Goal: Task Accomplishment & Management: Use online tool/utility

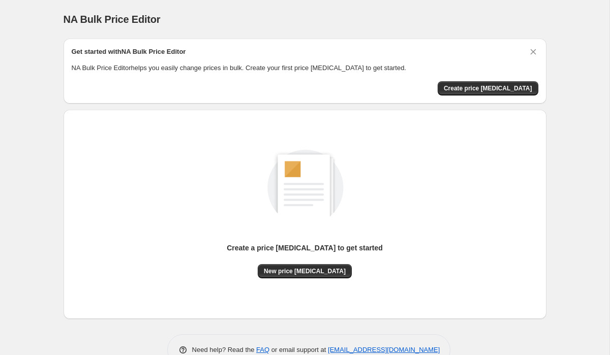
scroll to position [25, 0]
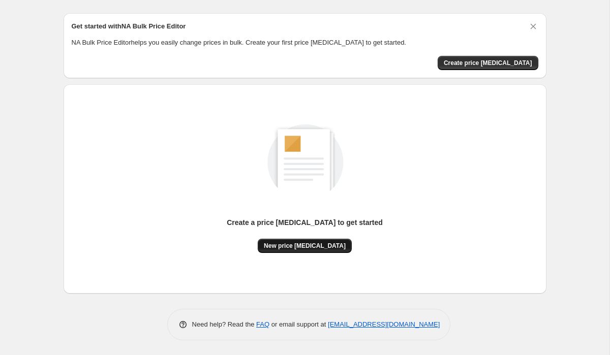
click at [313, 243] on span "New price [MEDICAL_DATA]" at bounding box center [305, 246] width 82 height 8
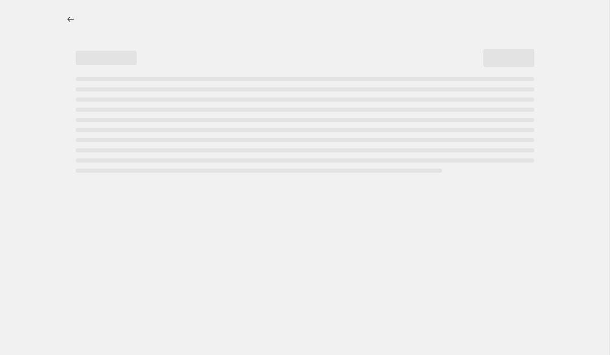
select select "percentage"
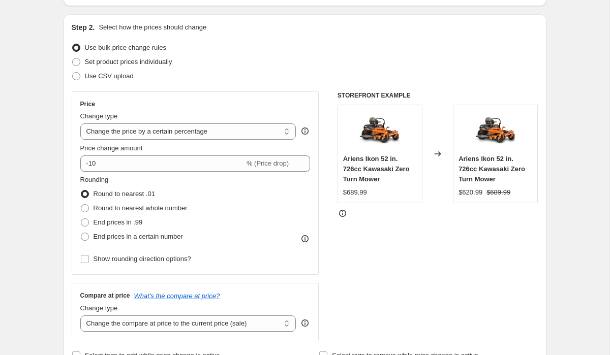
scroll to position [106, 0]
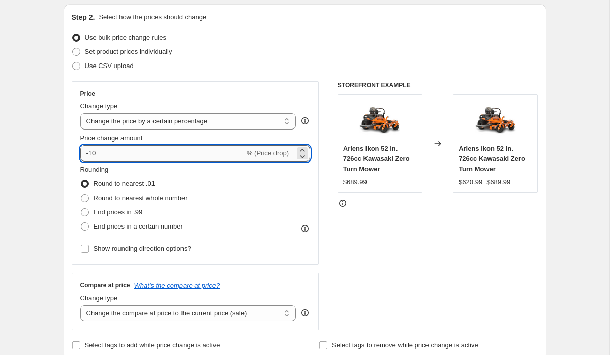
click at [126, 153] on input "-10" at bounding box center [162, 153] width 164 height 16
type input "-1"
type input "-22"
click at [242, 191] on div "Rounding Round to nearest .01 Round to nearest whole number End prices in .99 E…" at bounding box center [195, 199] width 230 height 69
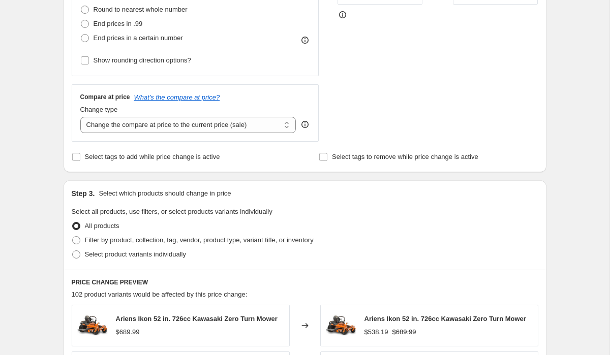
scroll to position [299, 0]
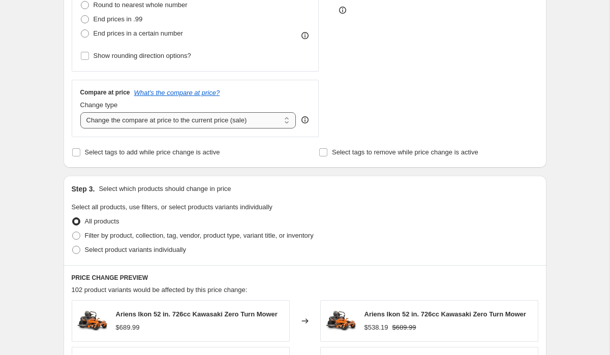
click at [169, 123] on select "Change the compare at price to the current price (sale) Change the compare at p…" at bounding box center [188, 120] width 216 height 16
select select "remove"
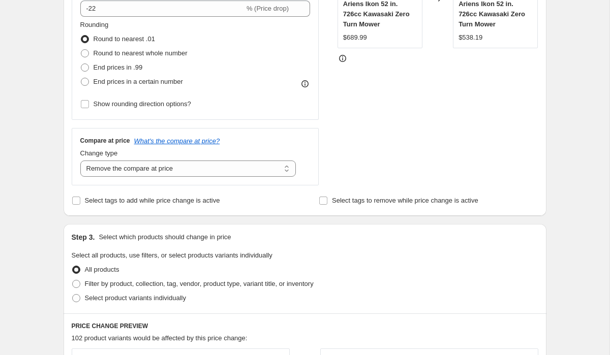
scroll to position [146, 0]
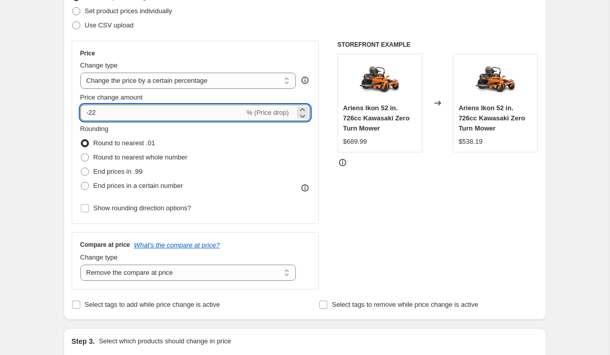
click at [92, 114] on input "-22" at bounding box center [162, 113] width 164 height 16
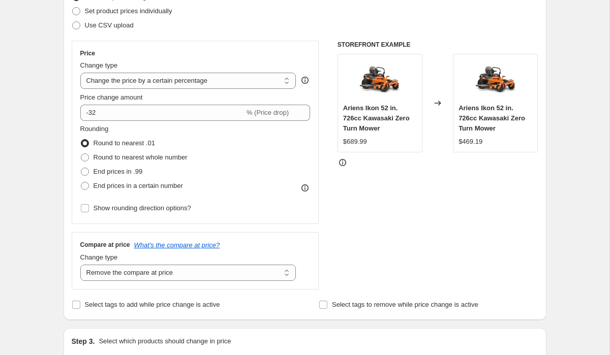
click at [229, 149] on div "Rounding Round to nearest .01 Round to nearest whole number End prices in .99 E…" at bounding box center [195, 158] width 230 height 69
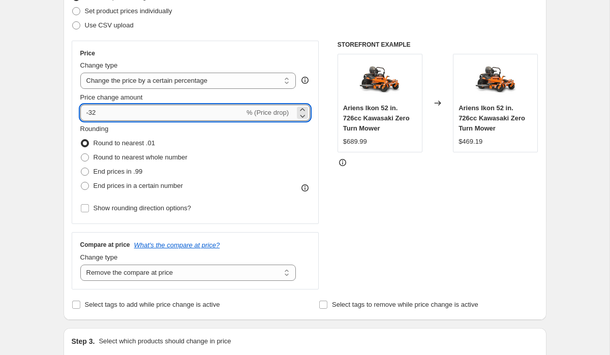
click at [108, 111] on input "-32" at bounding box center [162, 113] width 164 height 16
type input "-3"
type input "-27"
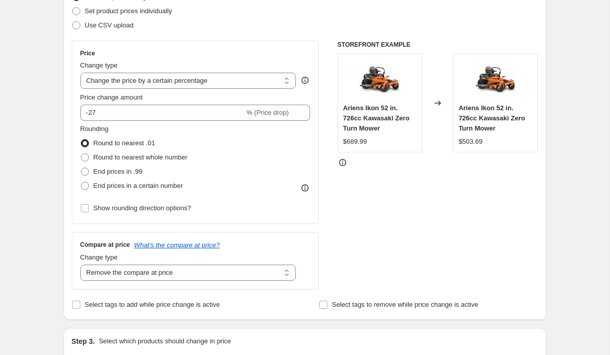
click at [225, 143] on div "Rounding Round to nearest .01 Round to nearest whole number End prices in .99 E…" at bounding box center [195, 158] width 230 height 69
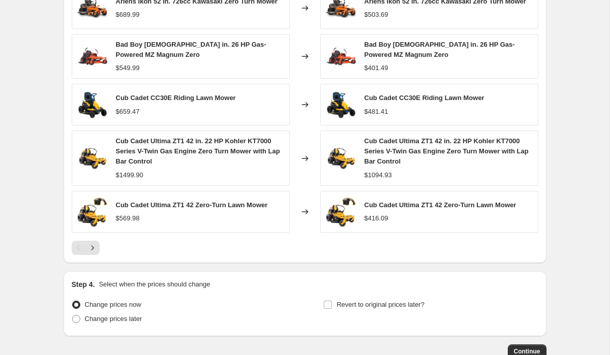
scroll to position [677, 0]
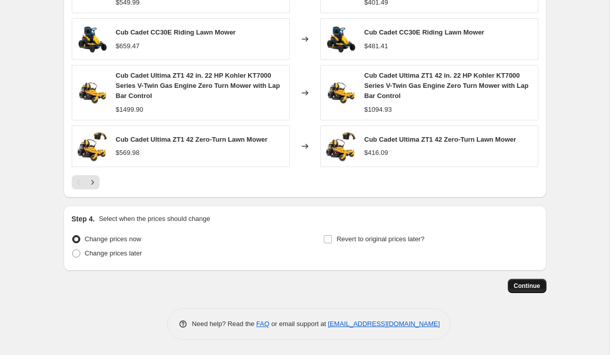
click at [521, 289] on span "Continue" at bounding box center [527, 286] width 26 height 8
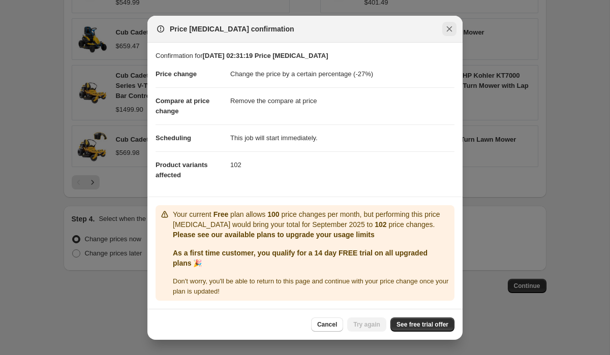
click at [449, 32] on icon "Close" at bounding box center [449, 29] width 10 height 10
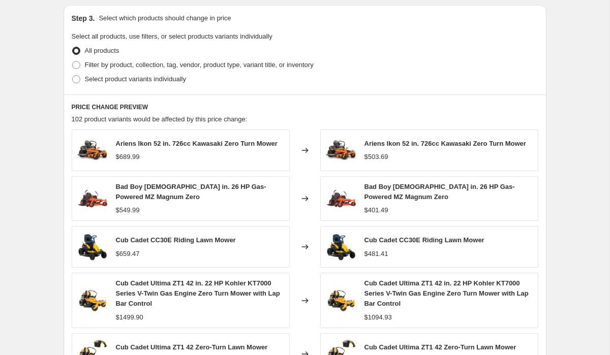
scroll to position [446, 0]
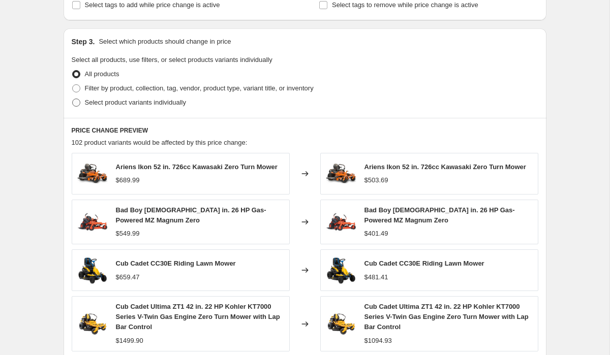
click at [79, 102] on span at bounding box center [76, 103] width 8 height 8
click at [73, 99] on input "Select product variants individually" at bounding box center [72, 99] width 1 height 1
radio input "true"
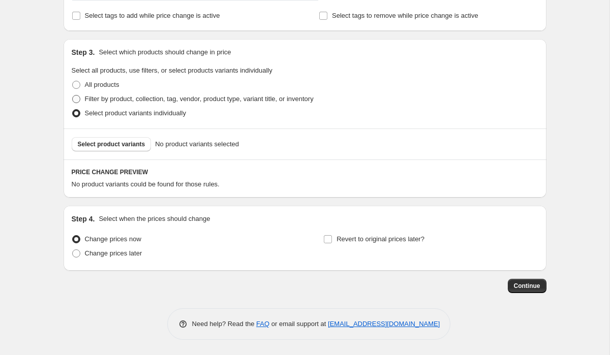
scroll to position [436, 0]
click at [116, 141] on span "Select product variants" at bounding box center [112, 144] width 68 height 8
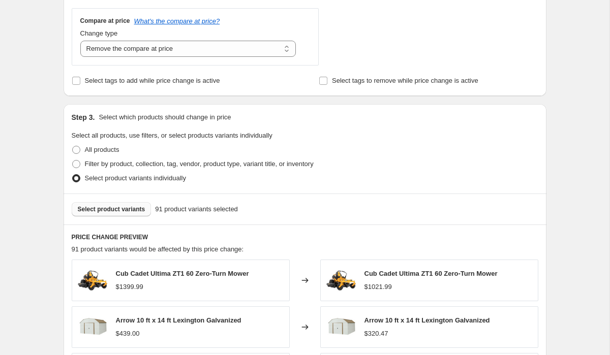
scroll to position [698, 0]
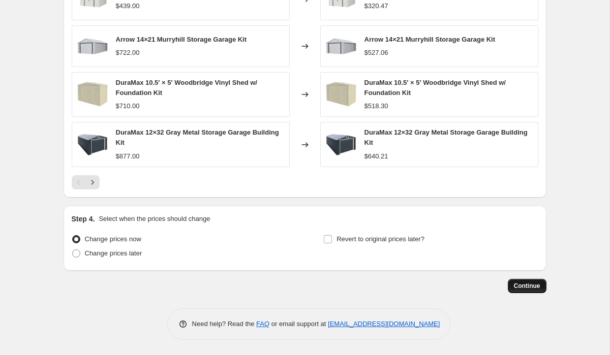
click at [526, 285] on span "Continue" at bounding box center [527, 286] width 26 height 8
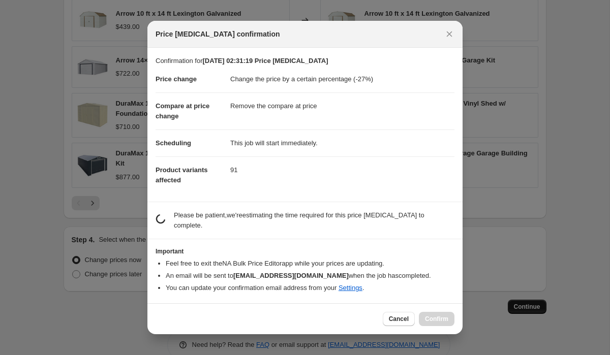
scroll to position [0, 0]
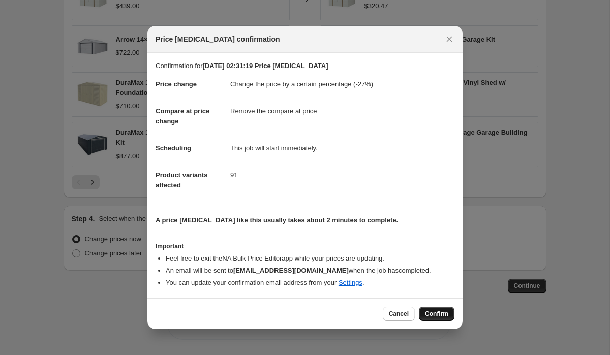
click at [442, 314] on span "Confirm" at bounding box center [436, 314] width 23 height 8
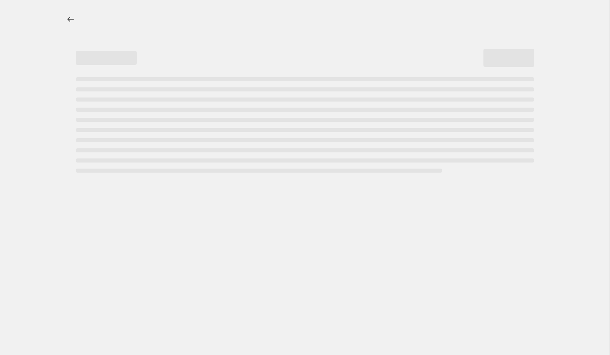
select select "percentage"
select select "remove"
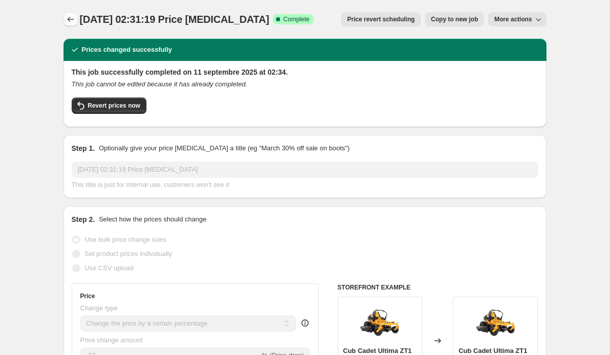
click at [64, 19] on button "Price change jobs" at bounding box center [71, 19] width 14 height 14
